Goal: Information Seeking & Learning: Learn about a topic

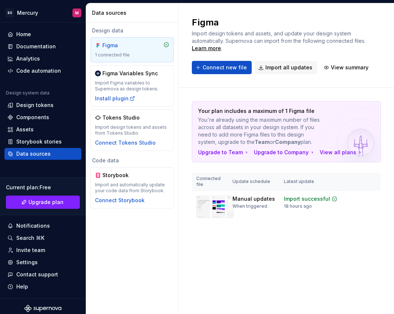
click at [133, 57] on div "1 connected file" at bounding box center [132, 55] width 74 height 6
click at [200, 65] on button "Connect new file" at bounding box center [222, 67] width 60 height 13
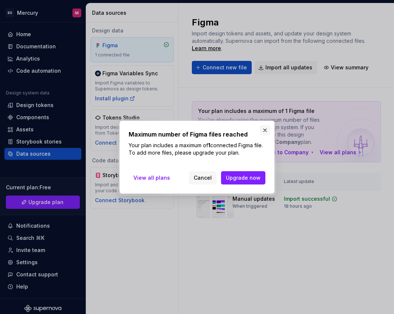
click at [266, 132] on button "button" at bounding box center [265, 130] width 10 height 10
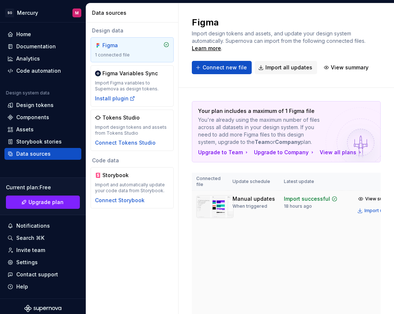
click at [208, 253] on div at bounding box center [214, 296] width 37 height 203
click at [130, 75] on div "Figma Variables Sync" at bounding box center [129, 73] width 55 height 7
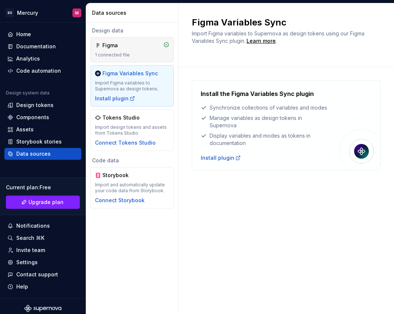
click at [107, 42] on div "Figma" at bounding box center [119, 45] width 35 height 7
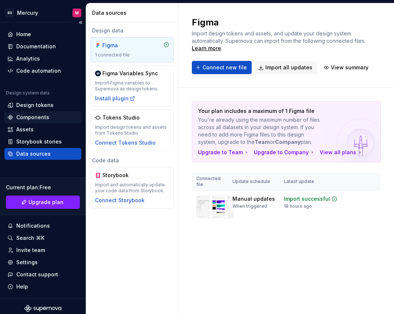
scroll to position [1, 0]
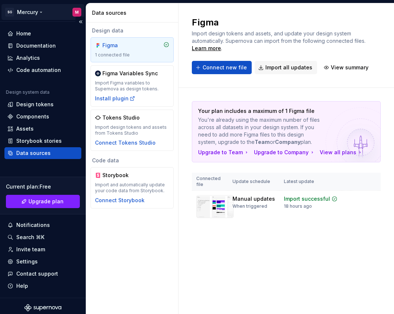
click at [10, 12] on html "SG Mercury M Home Documentation Analytics Code automation Design system data De…" at bounding box center [197, 157] width 394 height 314
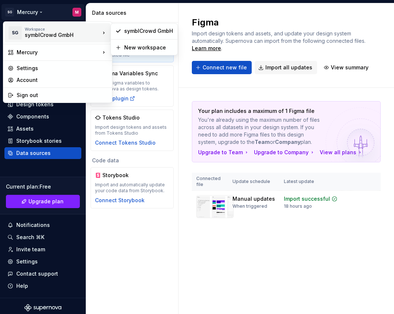
click at [105, 33] on icon at bounding box center [103, 32] width 7 height 7
click at [71, 31] on div "Workspace" at bounding box center [62, 29] width 75 height 4
click at [59, 35] on div "symblCrowd GmbH" at bounding box center [56, 34] width 63 height 7
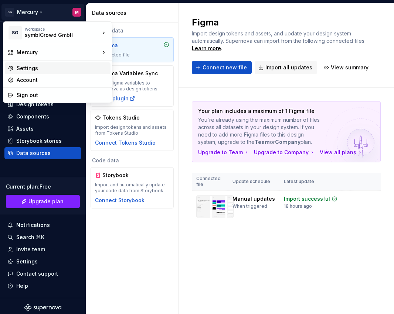
click at [33, 66] on div "Settings" at bounding box center [62, 68] width 91 height 7
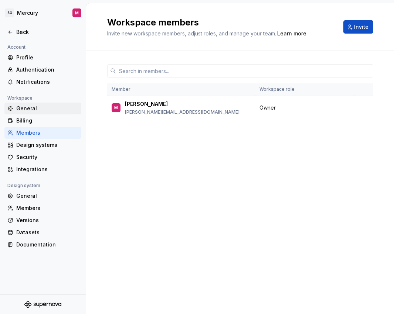
click at [35, 107] on div "General" at bounding box center [47, 108] width 62 height 7
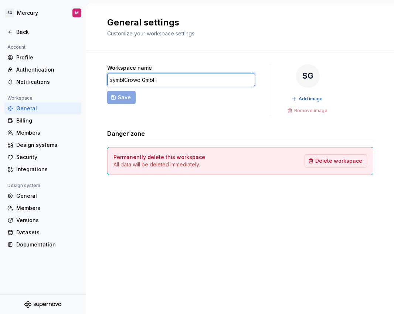
click at [154, 77] on input "symblCrowd GmbH" at bounding box center [181, 79] width 148 height 13
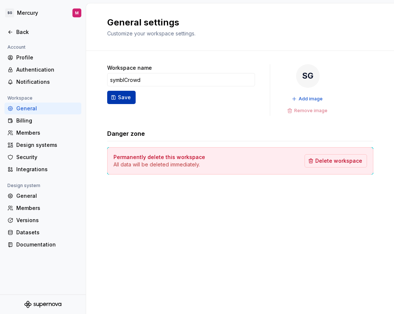
click at [119, 99] on span "Save" at bounding box center [124, 97] width 13 height 7
type input "symblCrowd"
click at [31, 31] on div "Back" at bounding box center [47, 31] width 62 height 7
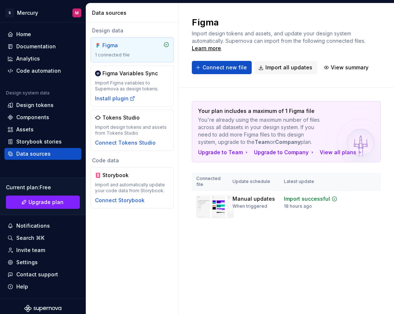
click at [123, 40] on div "Figma 1 connected file" at bounding box center [132, 49] width 83 height 25
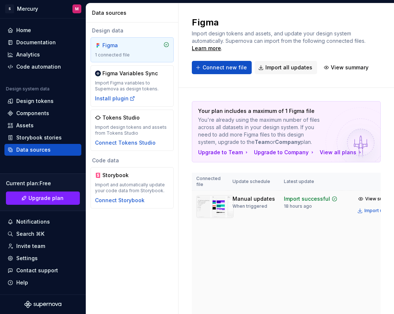
scroll to position [0, 31]
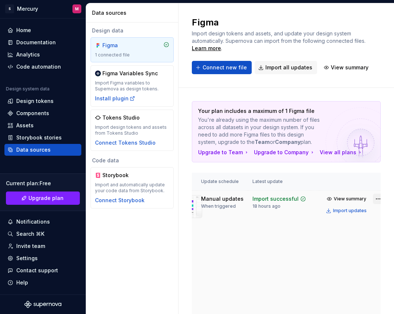
click at [373, 199] on html "S Mercury M Home Documentation Analytics Code automation Design system data Des…" at bounding box center [197, 157] width 394 height 314
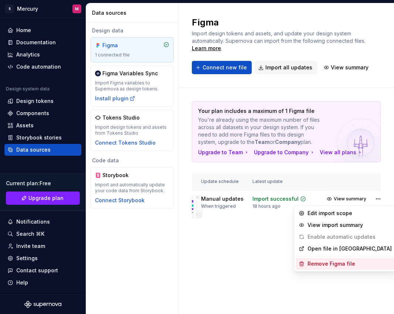
click at [338, 263] on div "Remove Figma file" at bounding box center [349, 264] width 84 height 7
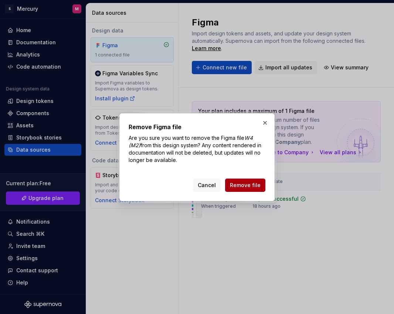
click at [248, 181] on button "Remove file" at bounding box center [245, 185] width 40 height 13
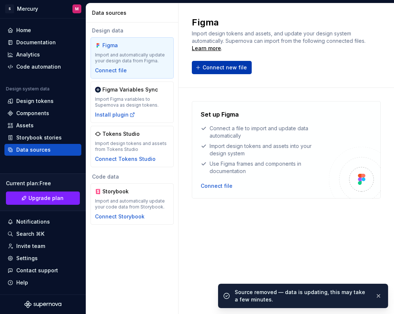
click at [216, 71] on button "Connect new file" at bounding box center [222, 67] width 60 height 13
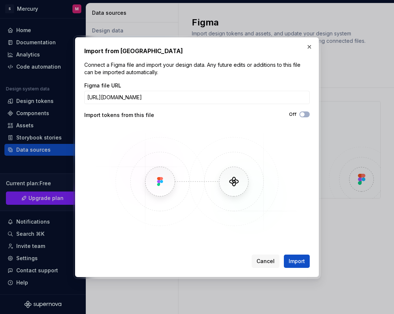
scroll to position [0, 120]
type input "[URL][DOMAIN_NAME]"
click at [297, 259] on span "Import" at bounding box center [297, 261] width 16 height 7
click at [306, 108] on div "Figma file URL [URL][DOMAIN_NAME] Import tokens from this file Off" at bounding box center [196, 159] width 225 height 155
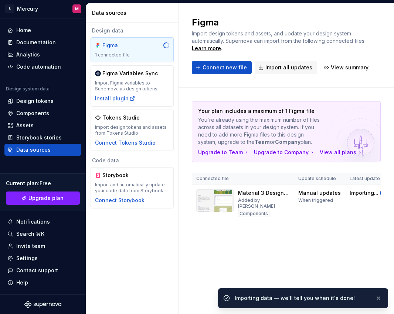
click at [306, 110] on p "Your plan includes a maximum of 1 Figma file" at bounding box center [260, 111] width 125 height 7
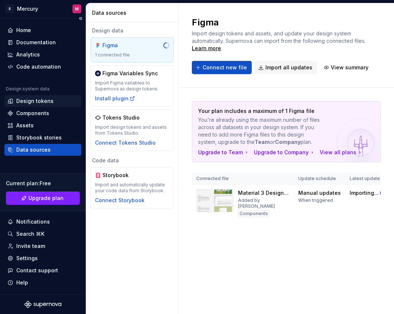
click at [27, 102] on div "Design tokens" at bounding box center [34, 101] width 37 height 7
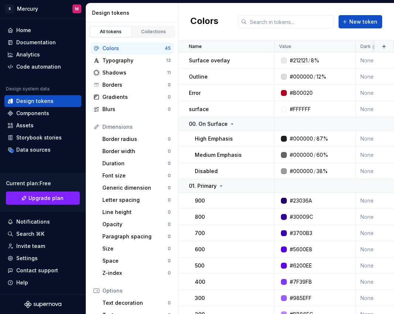
click at [112, 51] on div "Colors" at bounding box center [133, 48] width 62 height 7
click at [147, 27] on link "Collections" at bounding box center [154, 31] width 42 height 11
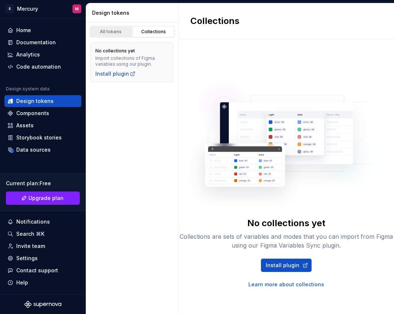
click at [116, 31] on div "All tokens" at bounding box center [110, 32] width 37 height 6
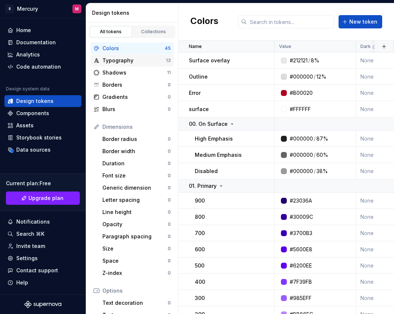
click at [134, 65] on div "Typography 13" at bounding box center [132, 61] width 83 height 12
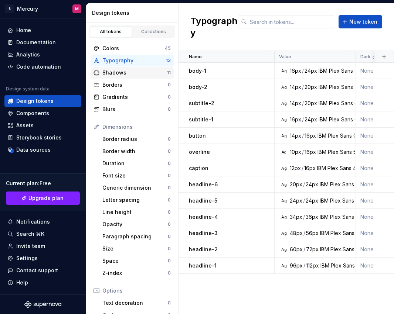
click at [132, 74] on div "Shadows" at bounding box center [134, 72] width 65 height 7
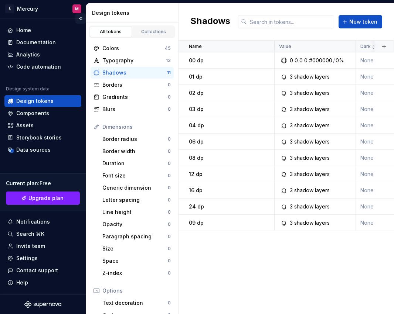
click at [81, 20] on button "Collapse sidebar" at bounding box center [80, 18] width 10 height 10
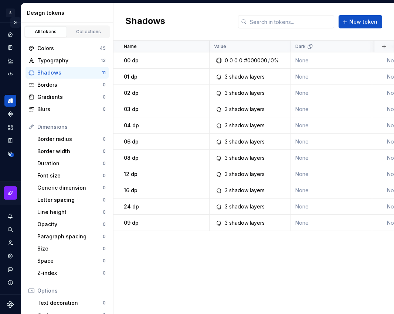
click at [16, 21] on button "Expand sidebar" at bounding box center [15, 22] width 10 height 10
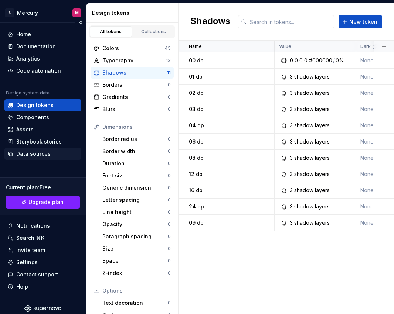
click at [37, 156] on div "Data sources" at bounding box center [33, 153] width 34 height 7
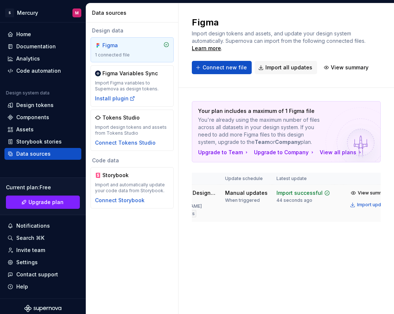
scroll to position [0, 95]
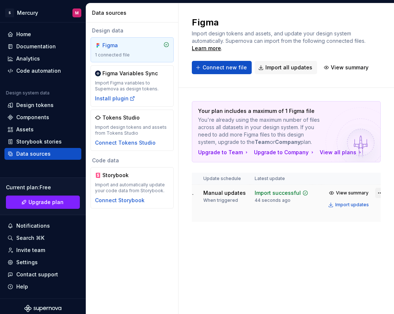
click at [371, 194] on html "S Mercury M Home Documentation Analytics Code automation Design system data Des…" at bounding box center [197, 157] width 394 height 314
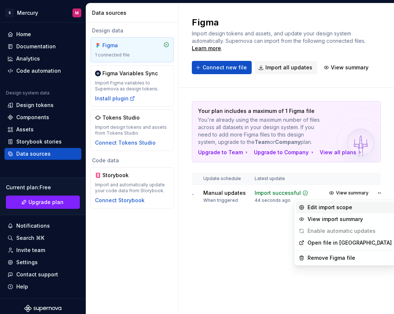
click at [348, 211] on div "Edit import scope" at bounding box center [349, 207] width 84 height 7
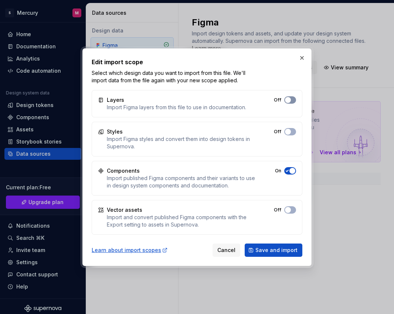
click at [289, 100] on span "button" at bounding box center [288, 100] width 6 height 6
click at [293, 131] on button "Off" at bounding box center [290, 131] width 12 height 7
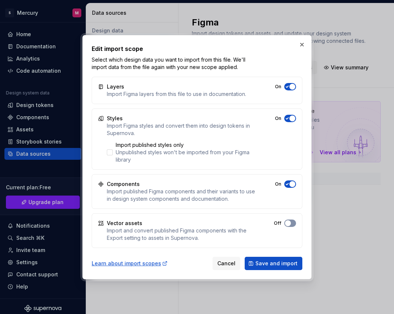
click at [289, 90] on span "button" at bounding box center [292, 87] width 6 height 6
click at [273, 266] on span "Save and import" at bounding box center [276, 263] width 42 height 7
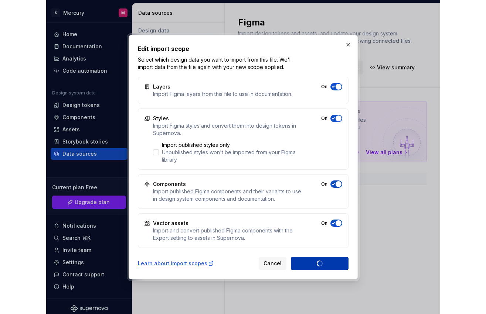
scroll to position [0, 34]
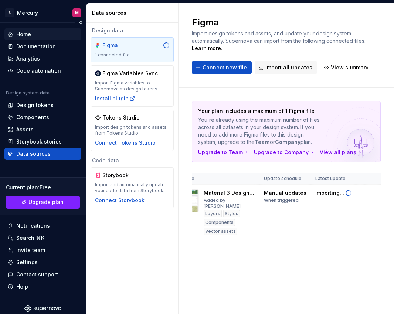
click at [23, 32] on div "Home" at bounding box center [23, 34] width 15 height 7
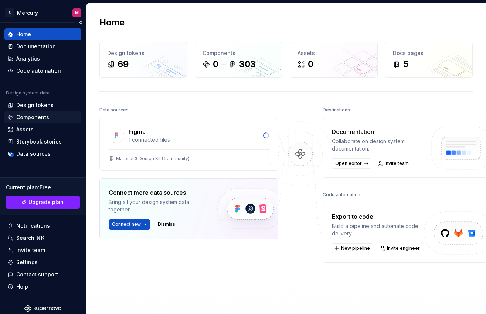
click at [30, 115] on div "Components" at bounding box center [32, 117] width 33 height 7
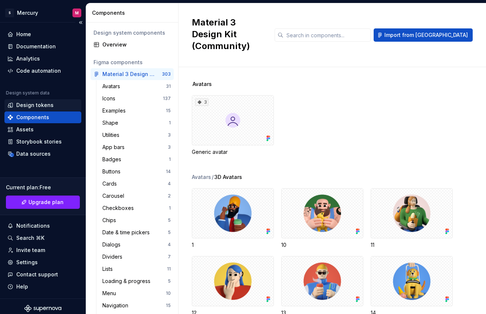
click at [31, 104] on div "Design tokens" at bounding box center [34, 105] width 37 height 7
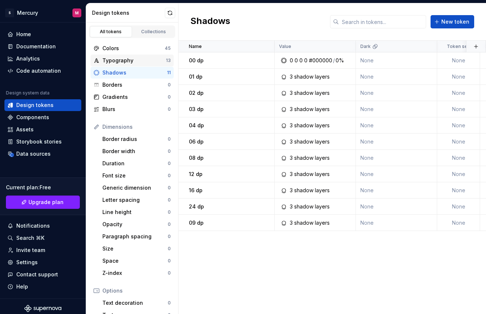
click at [119, 62] on div "Typography" at bounding box center [134, 60] width 64 height 7
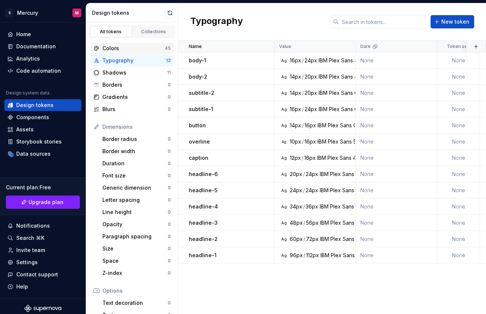
click at [111, 47] on div "Colors" at bounding box center [133, 48] width 62 height 7
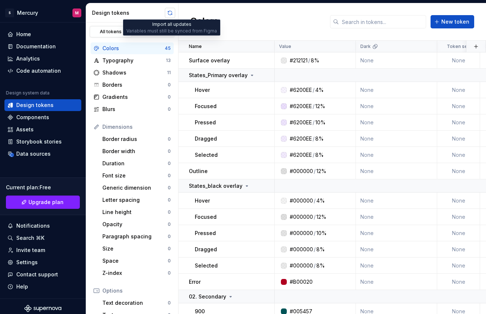
click at [170, 10] on button "button" at bounding box center [170, 13] width 10 height 10
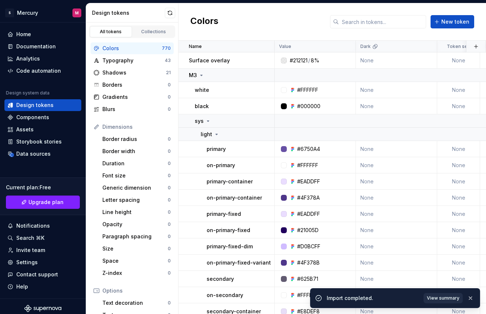
click at [394, 296] on span "View summary" at bounding box center [443, 299] width 33 height 6
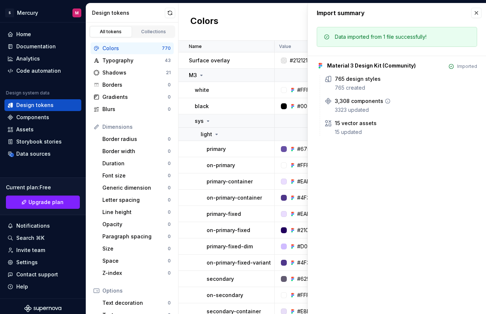
click at [369, 104] on div "3,308 components" at bounding box center [359, 101] width 48 height 7
click at [394, 10] on button "button" at bounding box center [476, 13] width 10 height 10
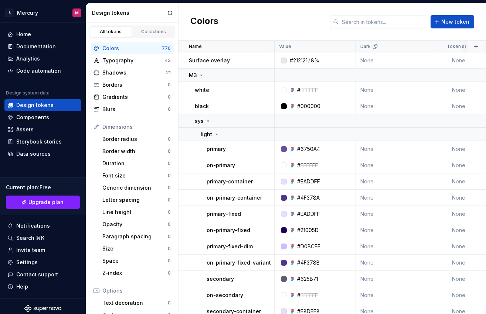
click at [119, 49] on div "Colors" at bounding box center [131, 48] width 59 height 7
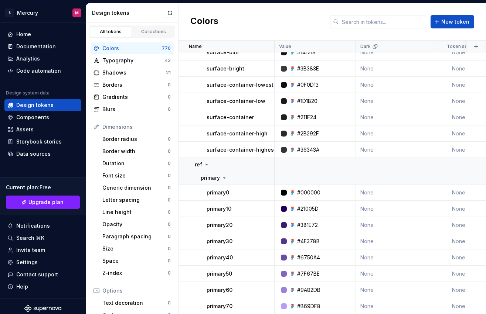
scroll to position [4802, 0]
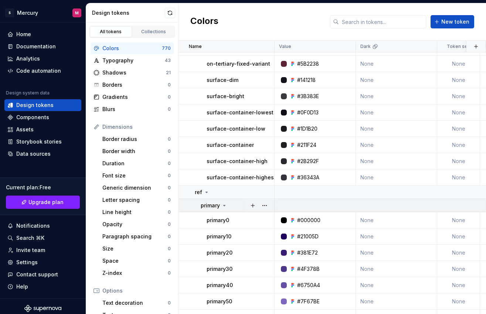
click at [224, 207] on icon at bounding box center [224, 206] width 6 height 6
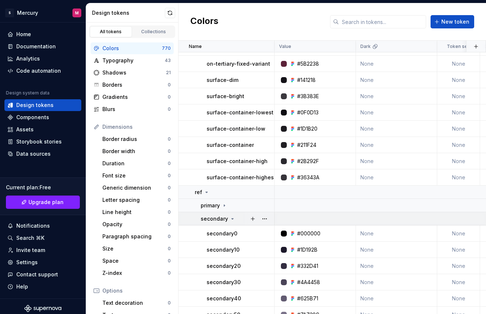
click at [232, 220] on icon at bounding box center [232, 219] width 6 height 6
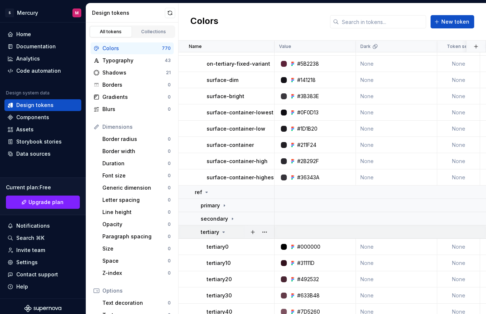
click at [223, 234] on icon at bounding box center [224, 232] width 6 height 6
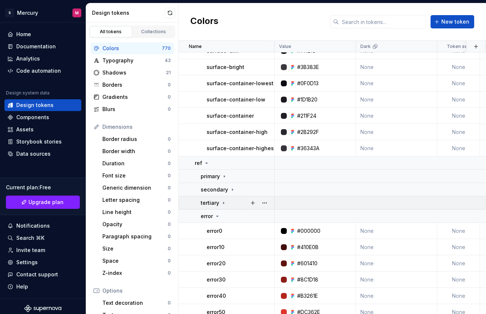
scroll to position [4837, 0]
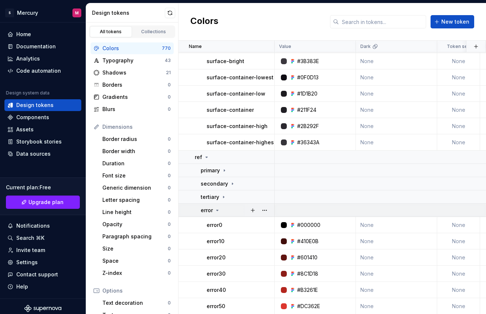
click at [218, 212] on icon at bounding box center [217, 211] width 6 height 6
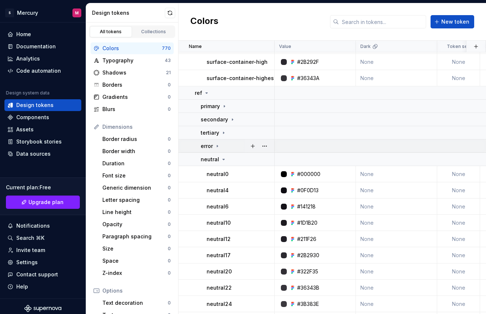
scroll to position [4903, 0]
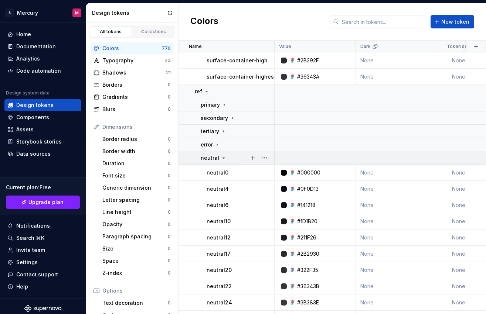
click at [221, 156] on icon at bounding box center [224, 158] width 6 height 6
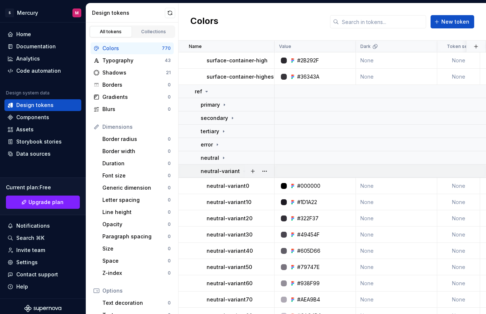
click at [241, 169] on icon at bounding box center [244, 172] width 6 height 6
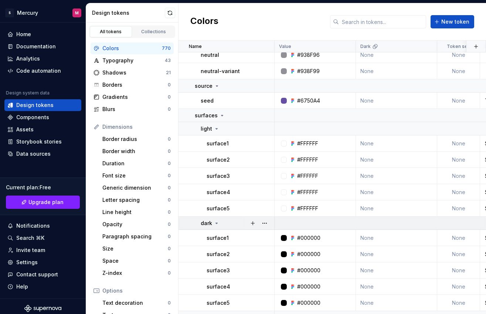
scroll to position [5094, 0]
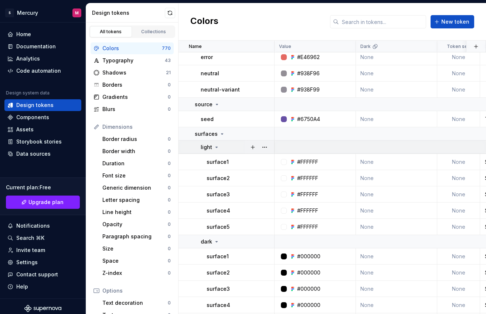
click at [212, 149] on div "light" at bounding box center [210, 147] width 19 height 7
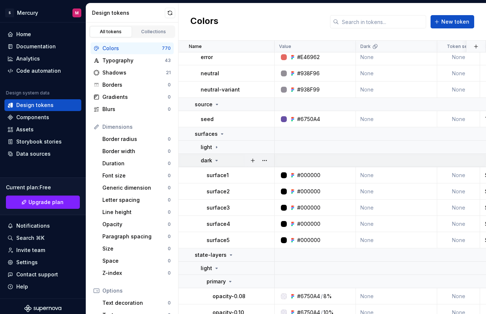
click at [209, 164] on p "dark" at bounding box center [206, 160] width 11 height 7
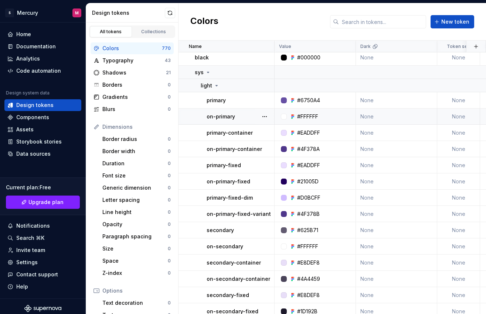
scroll to position [45, 0]
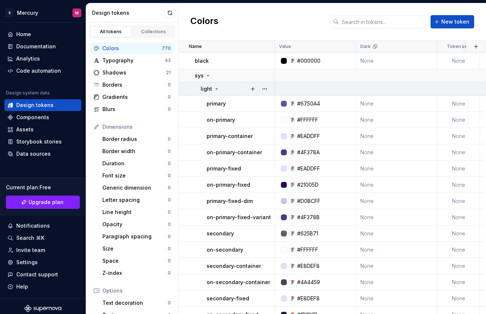
click at [216, 89] on icon at bounding box center [217, 89] width 2 height 1
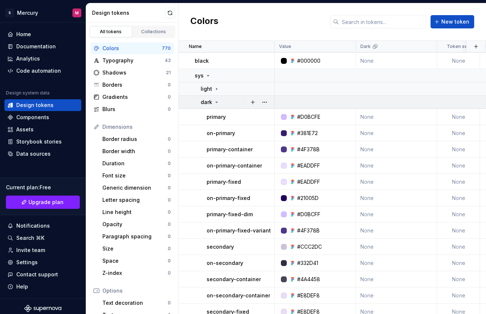
click at [216, 103] on icon at bounding box center [217, 102] width 6 height 6
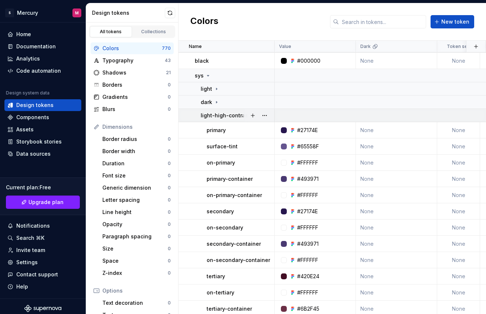
click at [217, 115] on p "light-high-contrast" at bounding box center [226, 115] width 50 height 7
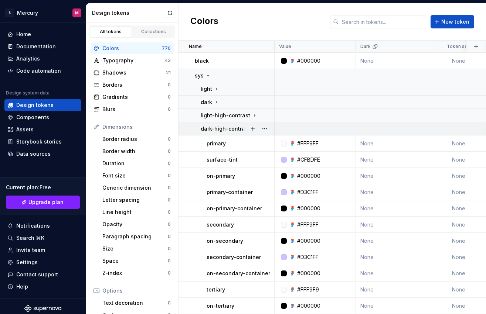
click at [217, 128] on p "dark-high-contrast" at bounding box center [225, 128] width 49 height 7
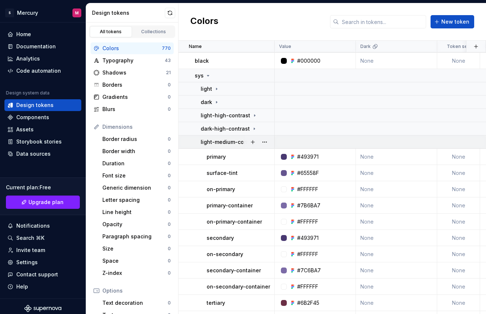
click at [217, 140] on p "light-medium-contrast" at bounding box center [230, 142] width 58 height 7
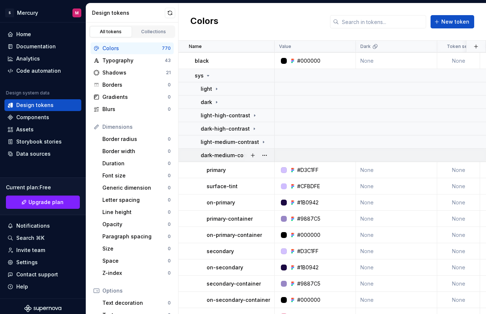
click at [217, 150] on td "dark-medium-contrast" at bounding box center [226, 155] width 96 height 13
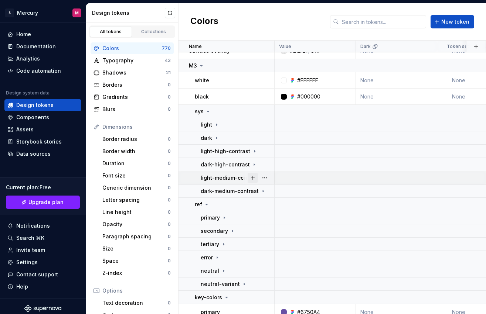
scroll to position [0, 0]
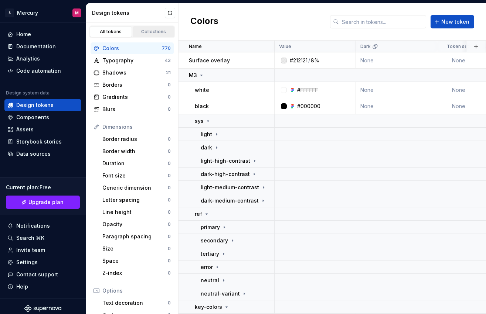
click at [145, 29] on div "Collections" at bounding box center [153, 32] width 37 height 6
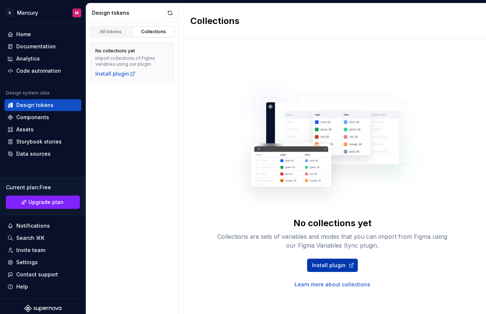
click at [341, 262] on span "Install plugin" at bounding box center [329, 265] width 34 height 7
click at [111, 35] on link "All tokens" at bounding box center [111, 31] width 42 height 11
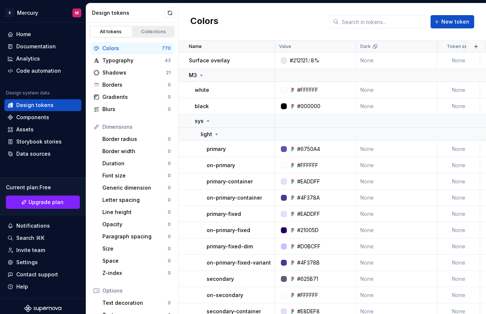
click at [144, 33] on div "Collections" at bounding box center [153, 32] width 37 height 6
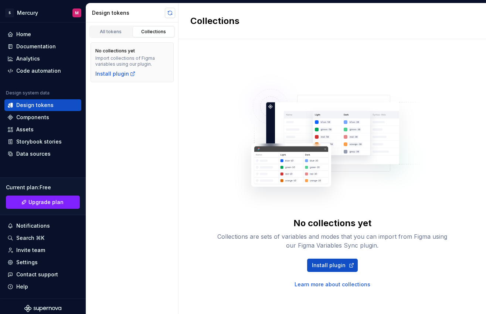
click at [167, 13] on button "button" at bounding box center [170, 13] width 10 height 10
click at [100, 34] on div "All tokens" at bounding box center [110, 32] width 37 height 6
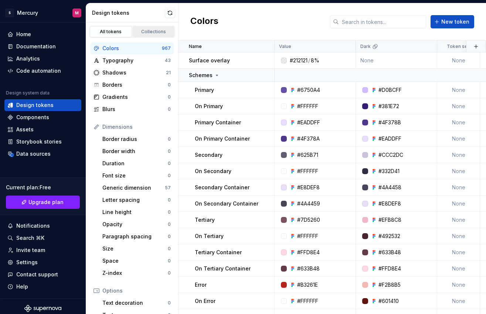
click at [152, 33] on div "Collections" at bounding box center [153, 32] width 37 height 6
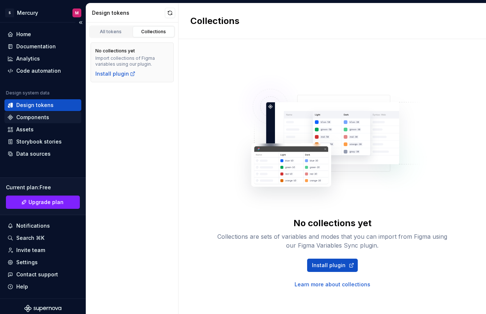
click at [43, 115] on div "Components" at bounding box center [32, 117] width 33 height 7
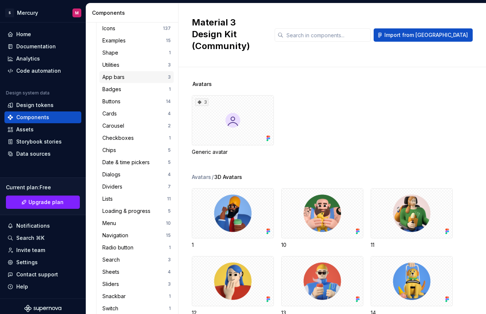
scroll to position [71, 0]
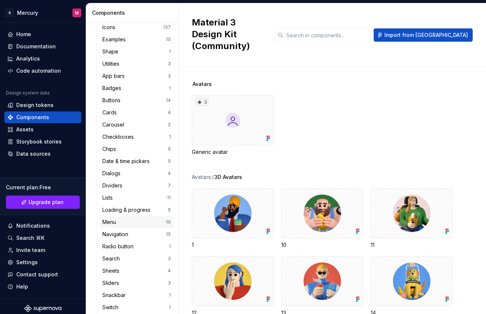
click at [130, 224] on div "Menu" at bounding box center [134, 222] width 64 height 7
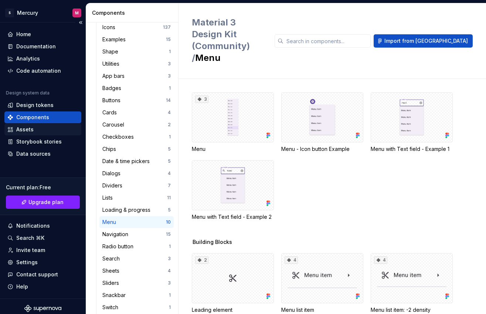
click at [24, 132] on div "Assets" at bounding box center [24, 129] width 17 height 7
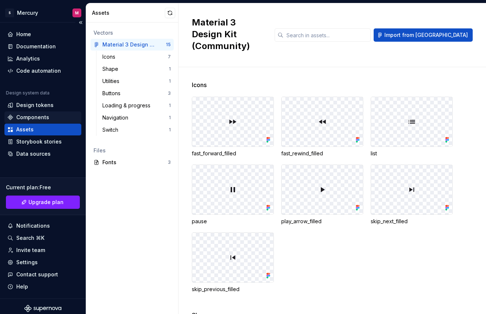
click at [20, 117] on div "Components" at bounding box center [32, 117] width 33 height 7
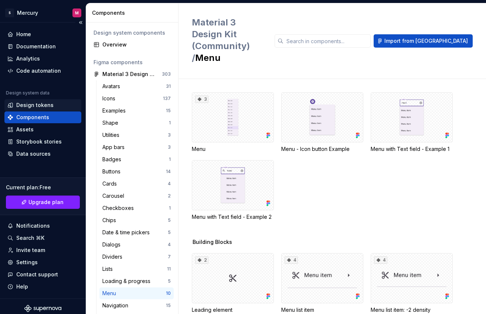
click at [32, 104] on div "Design tokens" at bounding box center [34, 105] width 37 height 7
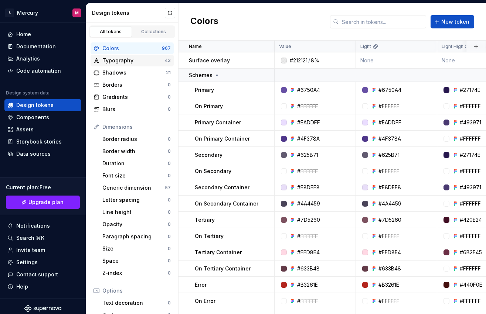
click at [117, 58] on div "Typography" at bounding box center [133, 60] width 62 height 7
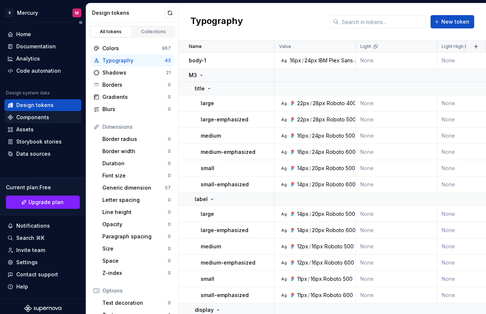
click at [27, 116] on div "Components" at bounding box center [32, 117] width 33 height 7
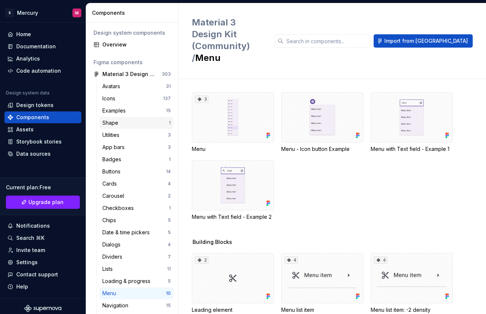
click at [115, 122] on div "Shape" at bounding box center [111, 122] width 19 height 7
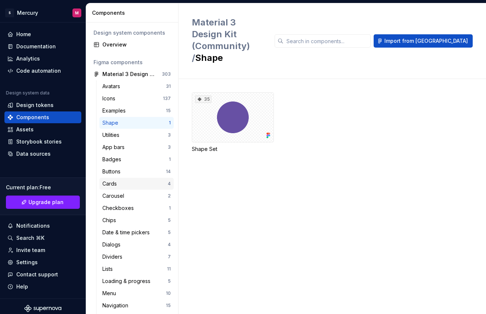
click at [137, 182] on div "Cards" at bounding box center [134, 183] width 65 height 7
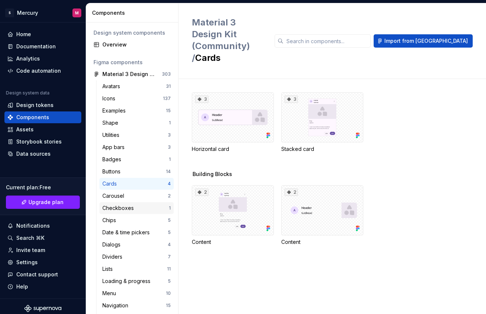
click at [124, 210] on div "Checkboxes" at bounding box center [119, 208] width 34 height 7
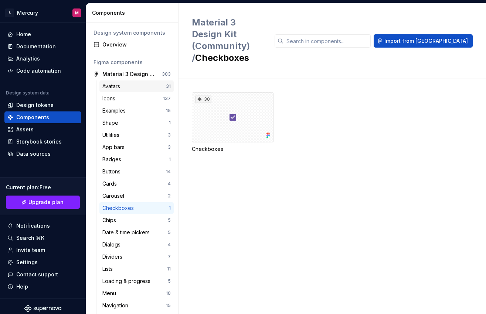
click at [113, 85] on div "Avatars" at bounding box center [112, 86] width 21 height 7
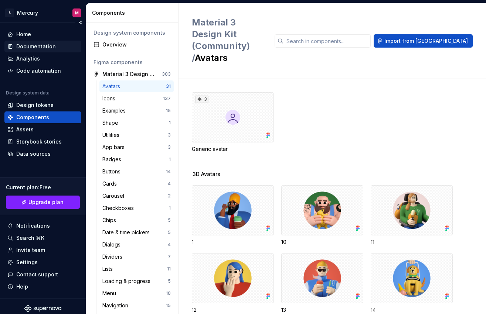
click at [40, 47] on div "Documentation" at bounding box center [36, 46] width 40 height 7
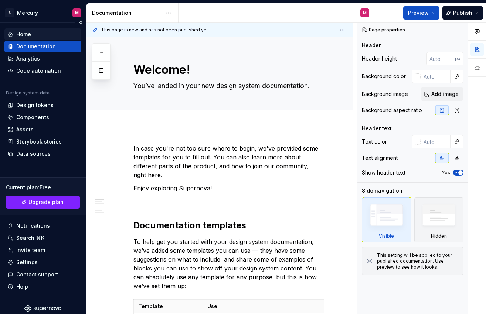
click at [16, 39] on div "Home" at bounding box center [42, 34] width 77 height 12
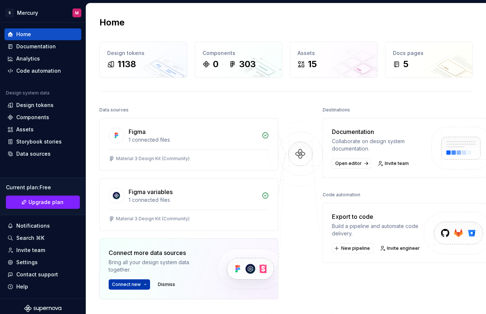
click at [143, 285] on html "S Mercury M Home Documentation Analytics Code automation Design system data Des…" at bounding box center [243, 157] width 486 height 314
click at [285, 224] on html "S Mercury M Home Documentation Analytics Code automation Design system data Des…" at bounding box center [243, 157] width 486 height 314
click at [176, 197] on div "1 connected files" at bounding box center [193, 200] width 129 height 7
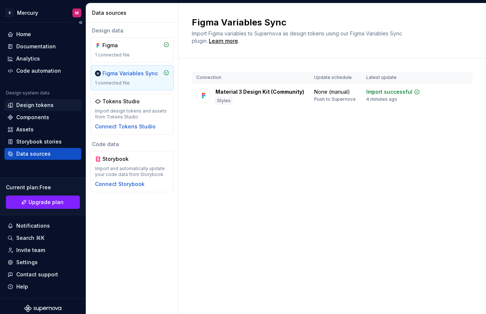
click at [34, 105] on div "Design tokens" at bounding box center [34, 105] width 37 height 7
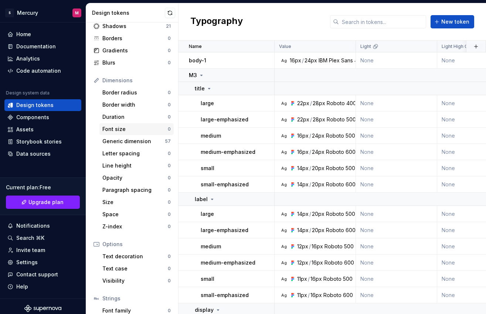
scroll to position [90, 0]
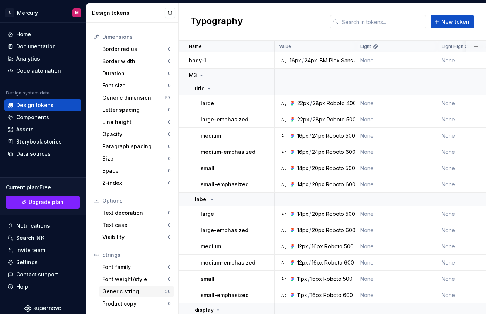
click at [134, 288] on div "Generic string" at bounding box center [133, 291] width 62 height 7
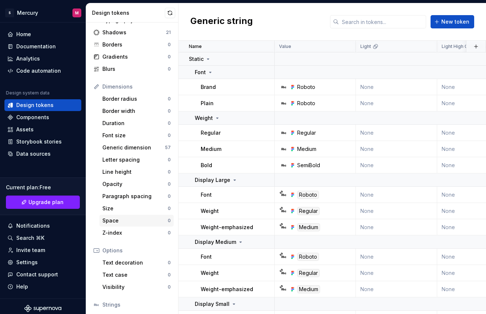
scroll to position [2, 0]
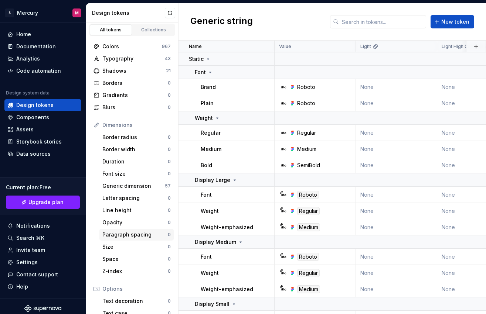
click at [116, 235] on div "Paragraph spacing" at bounding box center [134, 234] width 65 height 7
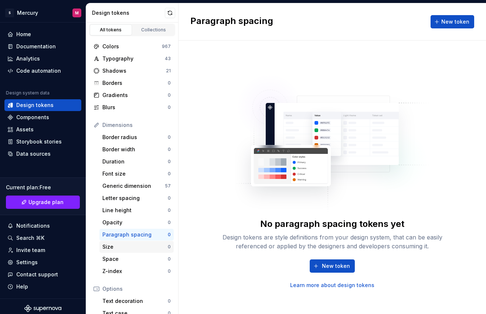
click at [129, 244] on div "Size" at bounding box center [134, 247] width 65 height 7
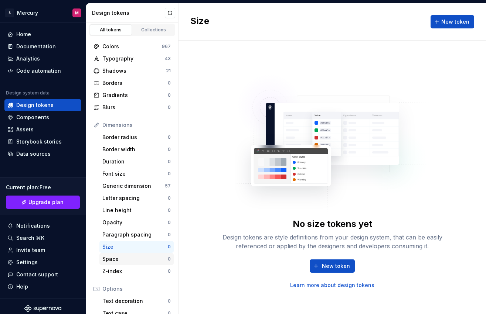
click at [128, 258] on div "Space" at bounding box center [134, 259] width 65 height 7
click at [207, 207] on div "No space tokens yet Design tokens are style definitions from your design system…" at bounding box center [331, 178] width 307 height 274
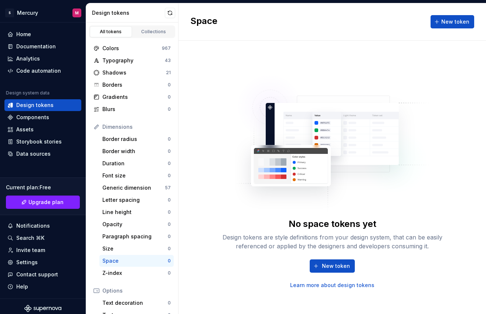
click at [113, 125] on div "Dimensions" at bounding box center [136, 126] width 68 height 7
click at [110, 127] on div "Dimensions" at bounding box center [136, 126] width 68 height 7
click at [113, 63] on div "Typography" at bounding box center [133, 60] width 62 height 7
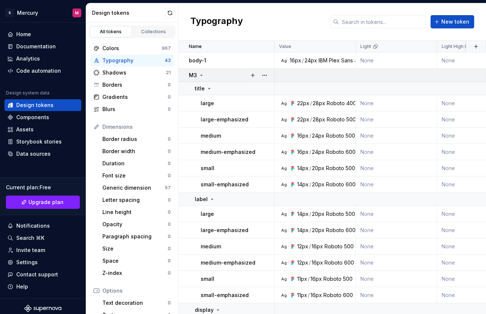
click at [201, 75] on icon at bounding box center [202, 75] width 2 height 1
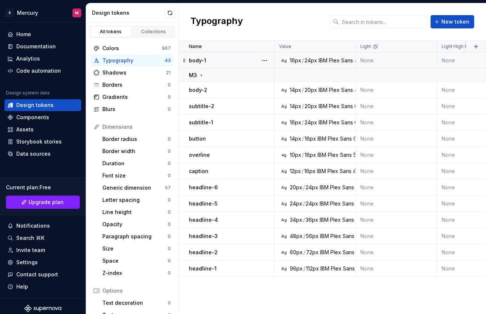
click at [221, 56] on td "body-1" at bounding box center [226, 60] width 96 height 16
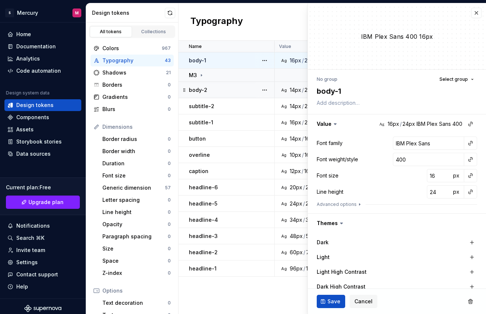
click at [214, 94] on td "body-2" at bounding box center [226, 90] width 96 height 16
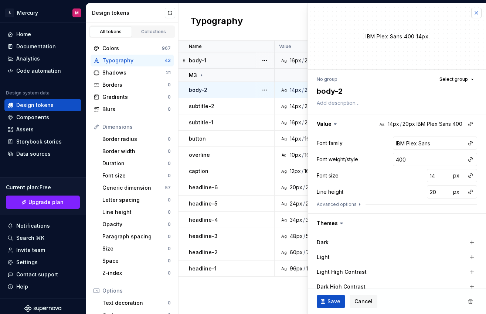
click at [394, 15] on button "button" at bounding box center [476, 13] width 10 height 10
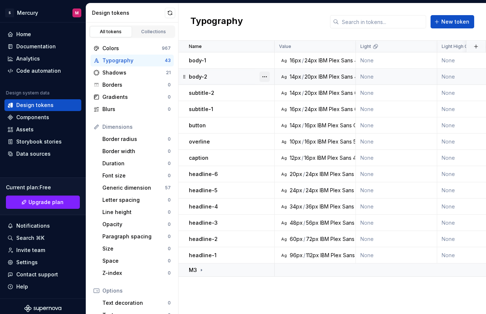
click at [268, 78] on button "button" at bounding box center [264, 77] width 10 height 10
click at [256, 302] on html "S Mercury M Home Documentation Analytics Code automation Design system data Des…" at bounding box center [243, 157] width 486 height 314
click at [216, 257] on div "headline-1" at bounding box center [231, 255] width 85 height 7
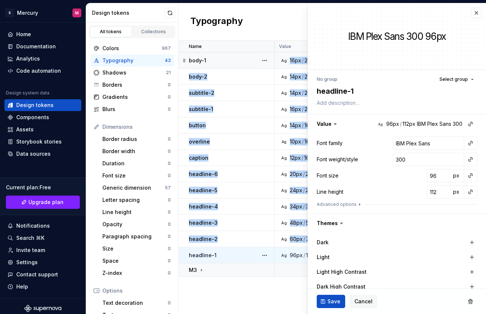
click at [209, 62] on div "body-1" at bounding box center [231, 60] width 85 height 7
type textarea "*"
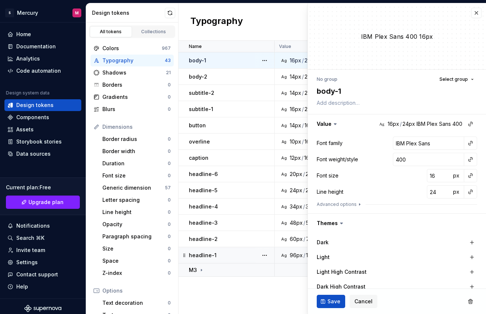
click at [244, 295] on div "Name Value Light Light High Contrast Dark High Contrast Baseline Wireframe Coll…" at bounding box center [331, 178] width 307 height 274
click at [394, 10] on button "button" at bounding box center [476, 13] width 10 height 10
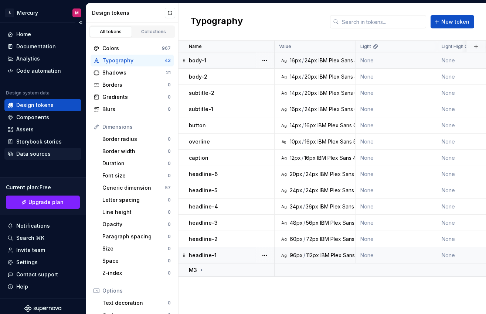
click at [35, 154] on div "Data sources" at bounding box center [33, 153] width 34 height 7
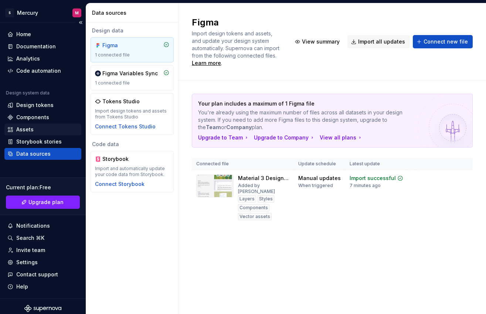
click at [30, 132] on div "Assets" at bounding box center [24, 129] width 17 height 7
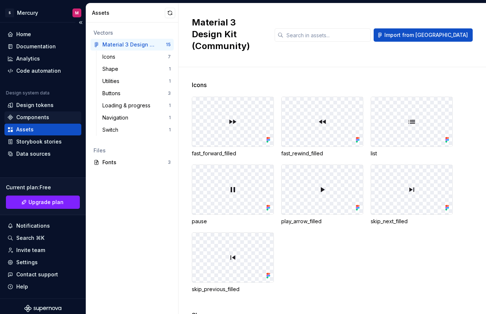
click at [29, 118] on div "Components" at bounding box center [32, 117] width 33 height 7
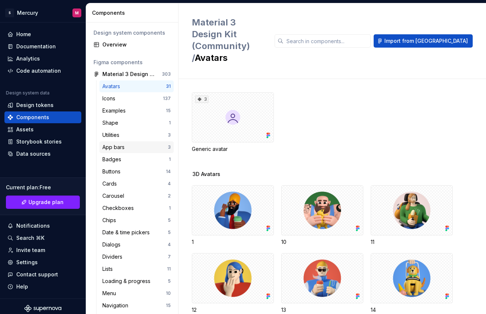
click at [127, 146] on div "App bars" at bounding box center [134, 147] width 65 height 7
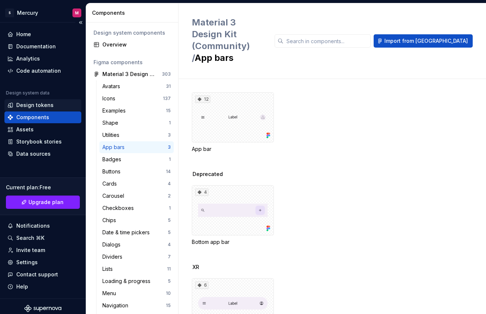
click at [31, 108] on div "Design tokens" at bounding box center [34, 105] width 37 height 7
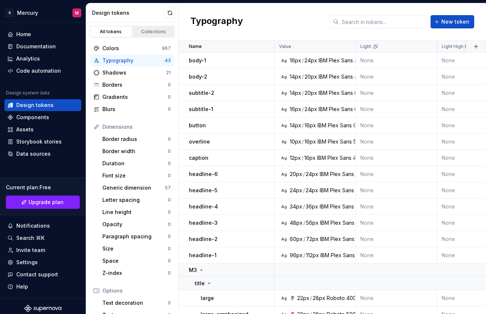
click at [135, 30] on div "Collections" at bounding box center [153, 32] width 37 height 6
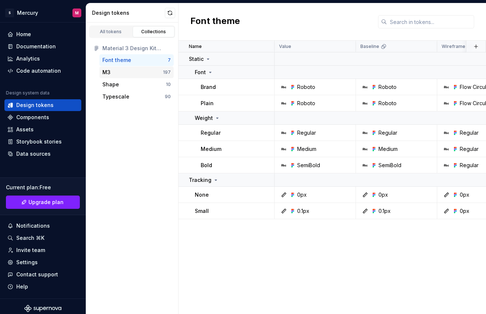
click at [122, 75] on div "M3" at bounding box center [132, 72] width 61 height 7
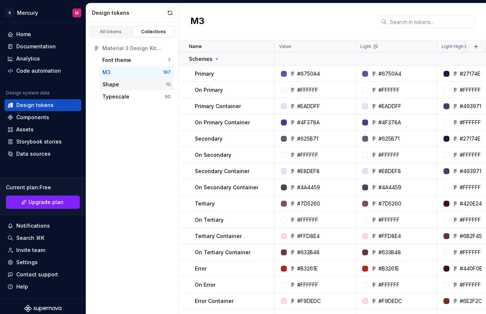
click at [118, 85] on div "Shape" at bounding box center [134, 84] width 64 height 7
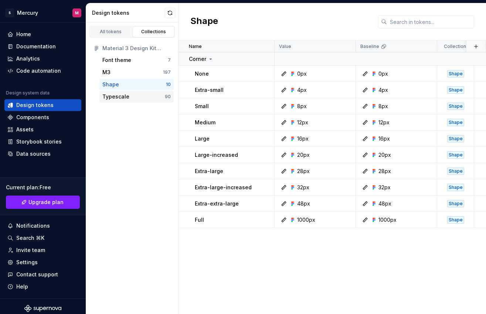
click at [113, 97] on div "Typescale" at bounding box center [115, 96] width 27 height 7
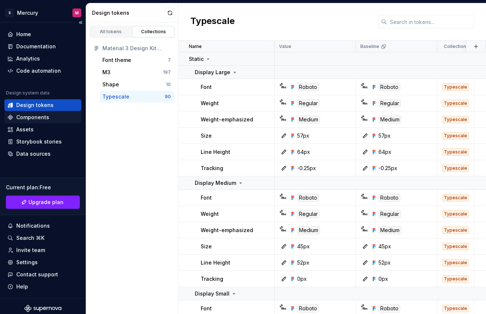
click at [28, 118] on div "Components" at bounding box center [32, 117] width 33 height 7
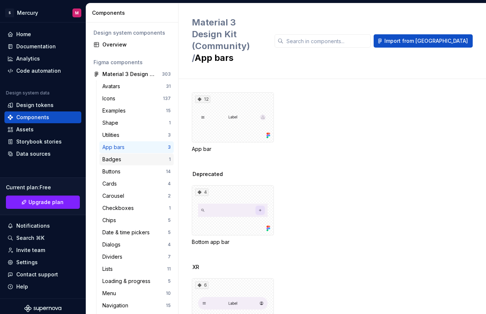
click at [112, 163] on div "Badges" at bounding box center [113, 159] width 22 height 7
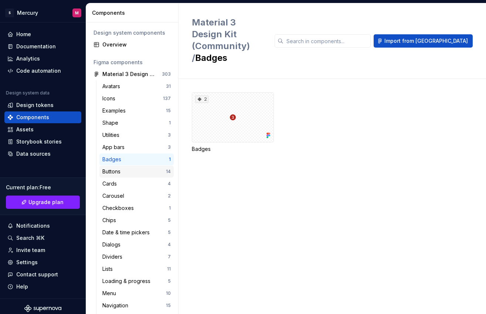
click at [108, 171] on div "Buttons" at bounding box center [112, 171] width 21 height 7
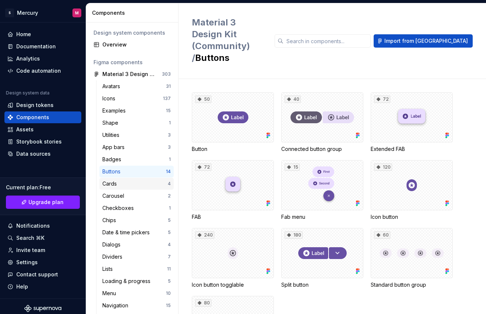
click at [115, 184] on div "Cards" at bounding box center [110, 183] width 17 height 7
